Goal: Task Accomplishment & Management: Complete application form

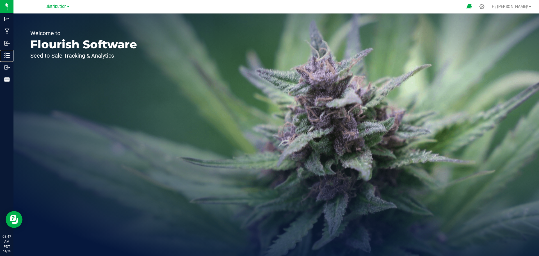
click at [0, 0] on p "Inventory" at bounding box center [0, 0] width 0 height 0
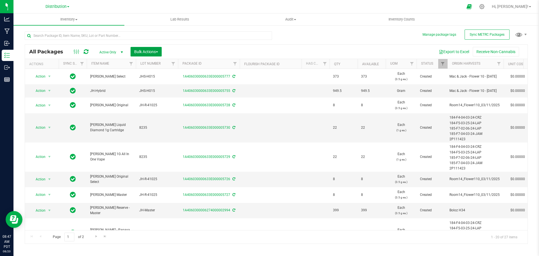
click at [158, 53] on span "Bulk Actions" at bounding box center [146, 51] width 24 height 4
click at [0, 0] on img at bounding box center [0, 0] width 0 height 0
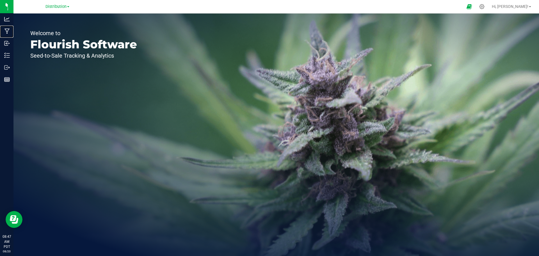
click at [0, 0] on p "Manufacturing" at bounding box center [0, 0] width 0 height 0
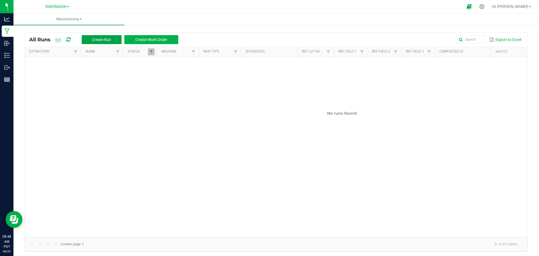
click at [96, 37] on span "Create Run" at bounding box center [101, 39] width 19 height 4
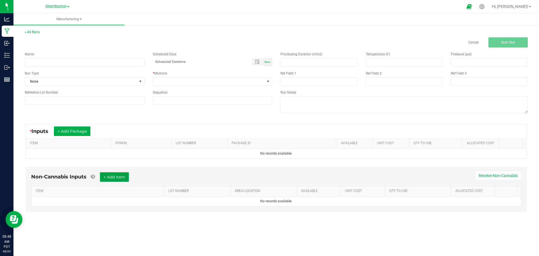
click at [110, 177] on button "+ Add Item" at bounding box center [114, 177] width 29 height 10
click at [62, 65] on input at bounding box center [85, 62] width 120 height 8
type input "thca-9999"
click at [51, 81] on span "None" at bounding box center [81, 81] width 112 height 8
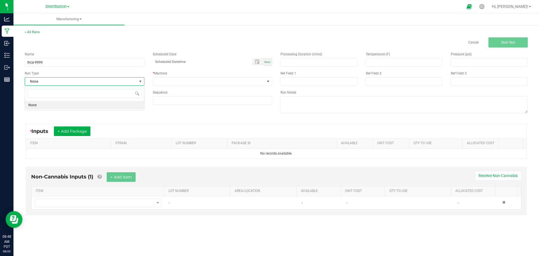
scroll to position [8, 119]
click at [57, 91] on input at bounding box center [84, 93] width 115 height 9
click at [59, 81] on span "None" at bounding box center [81, 81] width 112 height 8
click at [61, 93] on input at bounding box center [84, 93] width 115 height 9
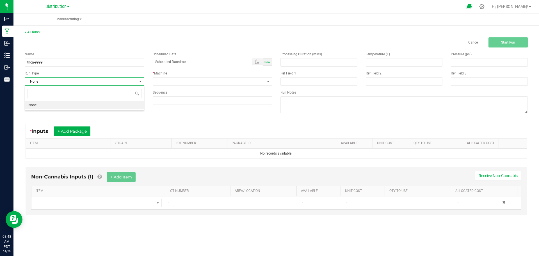
click at [66, 79] on span "None" at bounding box center [81, 81] width 112 height 8
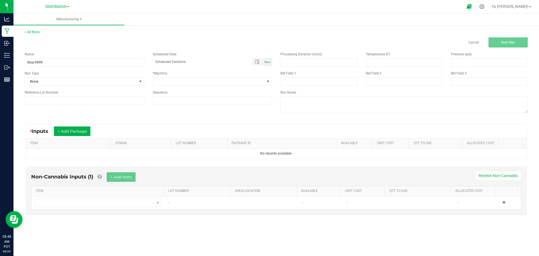
click at [158, 73] on span "Machine" at bounding box center [160, 73] width 13 height 4
click at [164, 80] on span "NO DATA FOUND" at bounding box center [209, 81] width 112 height 8
click at [175, 94] on input "NO DATA FOUND" at bounding box center [212, 93] width 115 height 9
click at [194, 26] on div "< All Runs Cancel Start Run Name thca-9999 Scheduled Date Now Run Type None * M…" at bounding box center [276, 128] width 526 height 208
click at [185, 81] on span "NO DATA FOUND" at bounding box center [209, 81] width 112 height 8
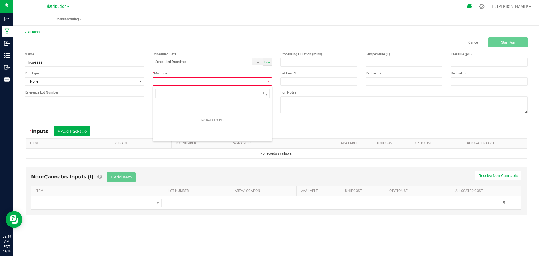
click at [174, 98] on input "NO DATA FOUND" at bounding box center [212, 93] width 115 height 9
click at [227, 80] on span "NO DATA FOUND" at bounding box center [209, 81] width 112 height 8
type input "month/day/year hour:minute AM"
click at [201, 60] on input "month/day/year hour:minute AM" at bounding box center [200, 61] width 94 height 7
click at [31, 33] on link "< All Runs" at bounding box center [32, 32] width 15 height 4
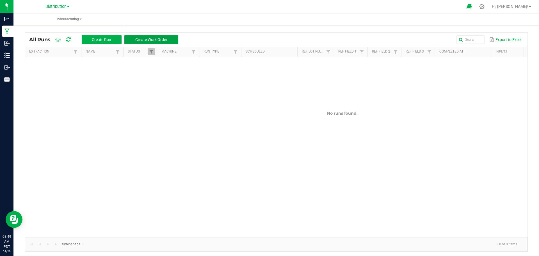
click at [152, 38] on span "Create Work Order" at bounding box center [151, 39] width 32 height 4
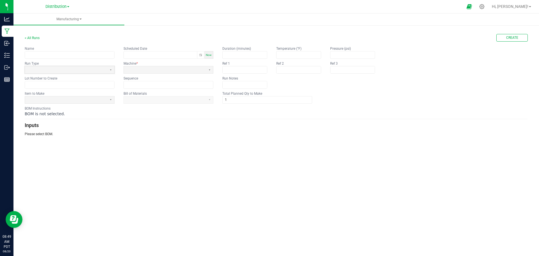
click at [45, 67] on span at bounding box center [66, 69] width 78 height 5
click at [138, 73] on span at bounding box center [165, 69] width 82 height 7
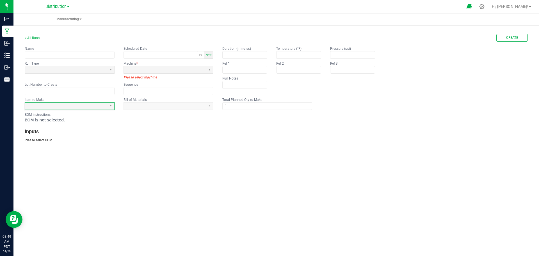
click at [74, 99] on kendo-formfield "Item to Make" at bounding box center [70, 103] width 90 height 13
click at [70, 107] on span at bounding box center [66, 106] width 78 height 5
click at [43, 127] on span "Bulk THCA" at bounding box center [35, 127] width 16 height 5
drag, startPoint x: 147, startPoint y: 110, endPoint x: 148, endPoint y: 107, distance: 2.9
click at [147, 110] on form "< All Runs Create Name Scheduled Date Now Run Type Machine * Please select Mach…" at bounding box center [276, 88] width 503 height 109
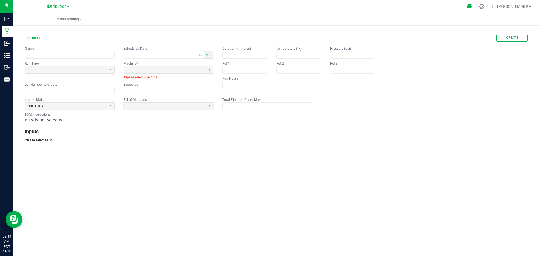
click at [148, 105] on span at bounding box center [165, 106] width 78 height 5
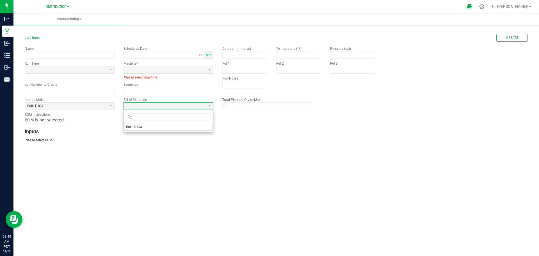
click at [135, 128] on span "Bulk-THCA" at bounding box center [134, 127] width 16 height 5
click at [254, 109] on input "1" at bounding box center [263, 105] width 80 height 7
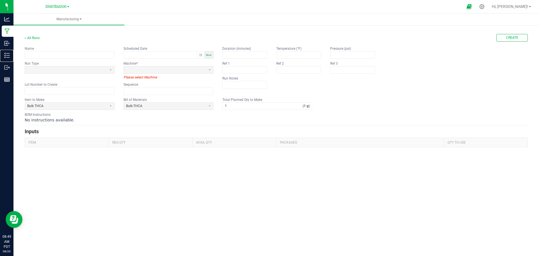
click at [0, 0] on p "Inventory" at bounding box center [0, 0] width 0 height 0
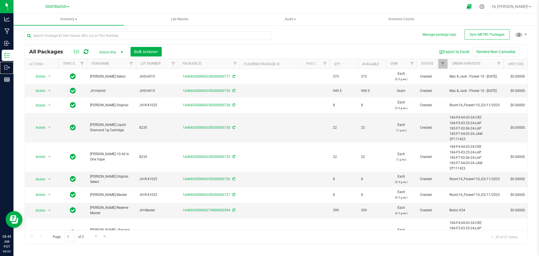
click at [7, 67] on line at bounding box center [7, 67] width 3 height 0
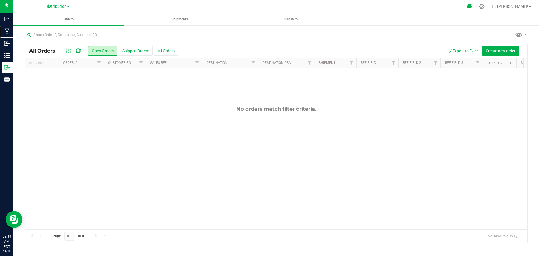
click at [0, 0] on p "Manufacturing" at bounding box center [0, 0] width 0 height 0
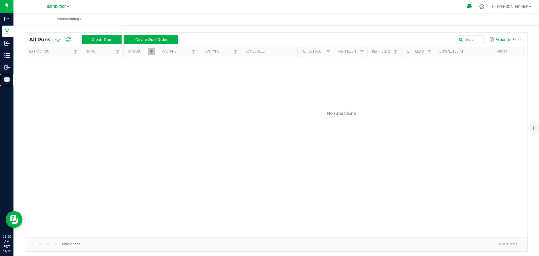
click at [10, 78] on rect at bounding box center [6, 79] width 5 height 4
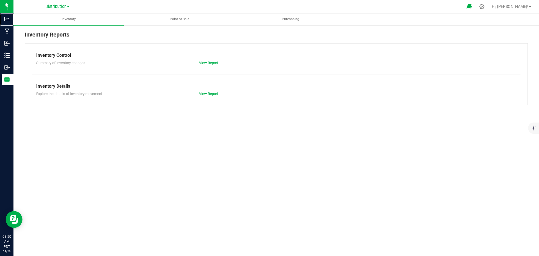
click at [0, 0] on p "Analytics" at bounding box center [0, 0] width 0 height 0
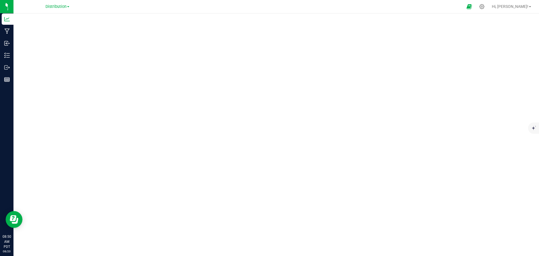
click at [68, 6] on span at bounding box center [68, 6] width 2 height 1
click at [37, 29] on link "Manufacturing" at bounding box center [57, 28] width 82 height 8
click at [8, 19] on icon at bounding box center [7, 19] width 6 height 6
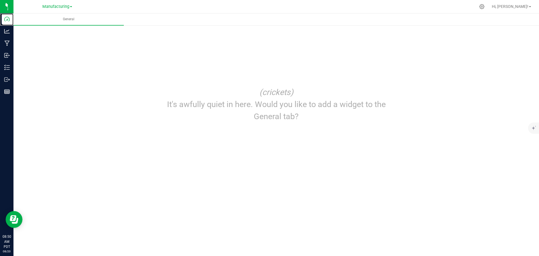
click at [10, 18] on div "Dashboard" at bounding box center [8, 18] width 12 height 11
click at [0, 0] on img at bounding box center [0, 0] width 0 height 0
